Goal: Transaction & Acquisition: Obtain resource

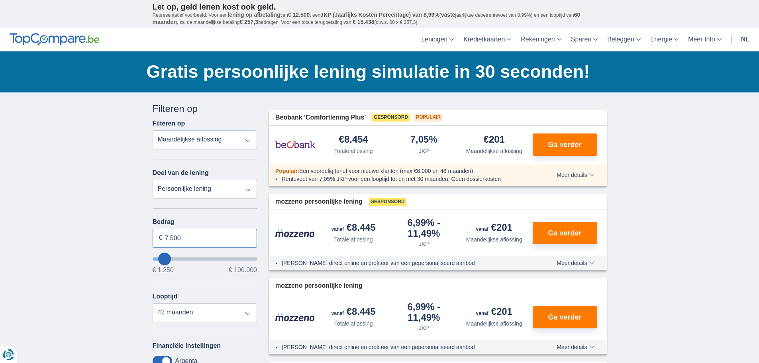
click at [185, 239] on input "7.500" at bounding box center [205, 238] width 105 height 19
type input "22.500"
type input "22250"
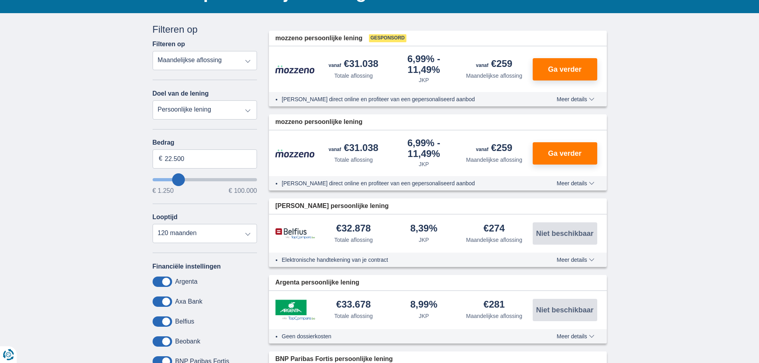
scroll to position [80, 0]
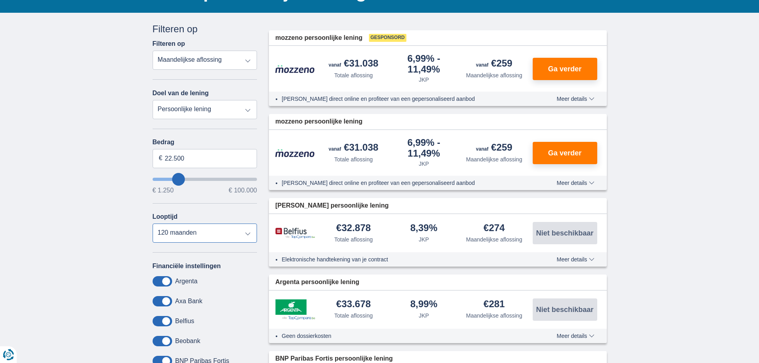
click at [210, 234] on select "12 maanden 18 maanden 24 maanden 30 maanden 36 maanden 42 maanden 48 maanden 60…" at bounding box center [205, 233] width 105 height 19
click at [153, 224] on select "12 maanden 18 maanden 24 maanden 30 maanden 36 maanden 42 maanden 48 maanden 60…" at bounding box center [205, 233] width 105 height 19
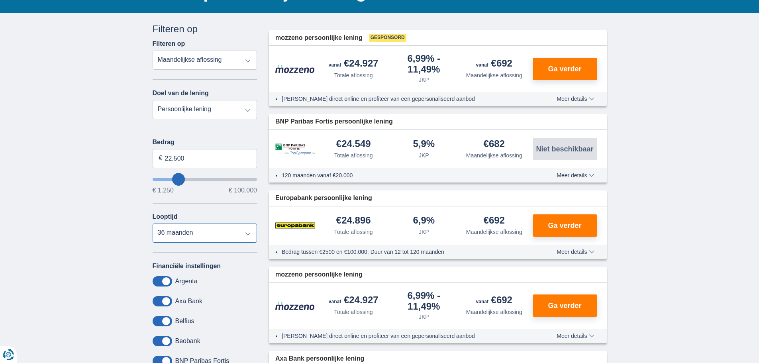
click at [211, 231] on select "12 maanden 18 maanden 24 maanden 30 maanden 36 maanden 42 maanden 48 maanden 60…" at bounding box center [205, 233] width 105 height 19
click at [153, 224] on select "12 maanden 18 maanden 24 maanden 30 maanden 36 maanden 42 maanden 48 maanden 60…" at bounding box center [205, 233] width 105 height 19
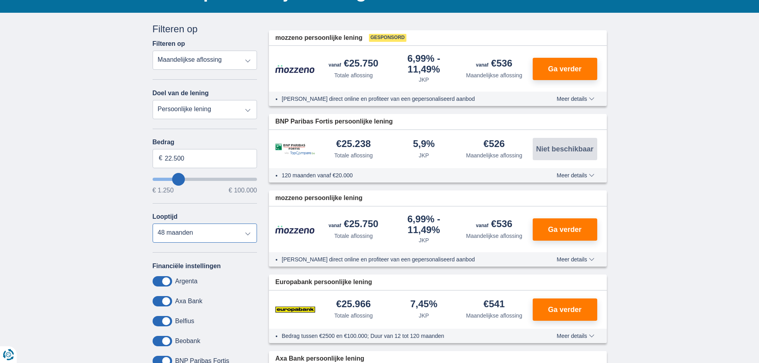
click at [204, 235] on select "12 maanden 18 maanden 24 maanden 30 maanden 36 maanden 42 maanden 48 maanden 60…" at bounding box center [205, 233] width 105 height 19
select select "60"
click at [153, 224] on select "12 maanden 18 maanden 24 maanden 30 maanden 36 maanden 42 maanden 48 maanden 60…" at bounding box center [205, 233] width 105 height 19
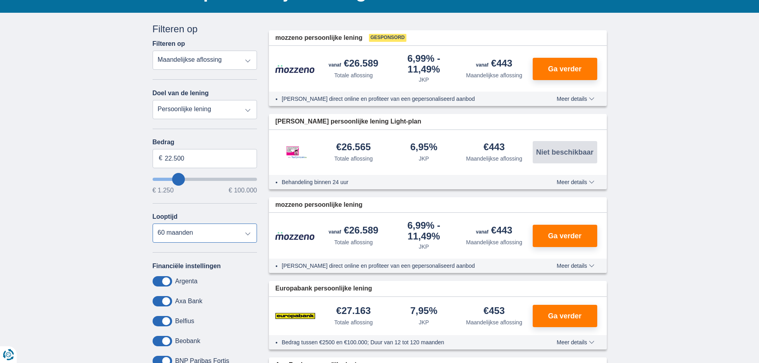
click at [204, 229] on select "12 maanden 18 maanden 24 maanden 30 maanden 36 maanden 42 maanden 48 maanden 60…" at bounding box center [205, 233] width 105 height 19
click at [153, 224] on select "12 maanden 18 maanden 24 maanden 30 maanden 36 maanden 42 maanden 48 maanden 60…" at bounding box center [205, 233] width 105 height 19
